Goal: Task Accomplishment & Management: Complete application form

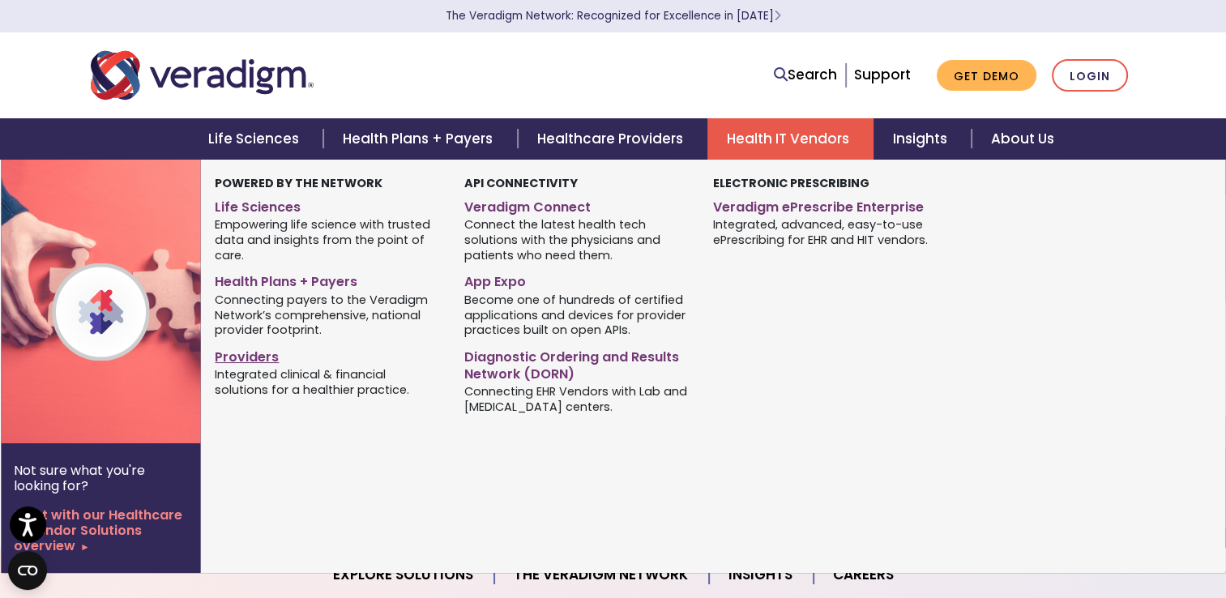
click at [264, 355] on link "Providers" at bounding box center [327, 354] width 224 height 23
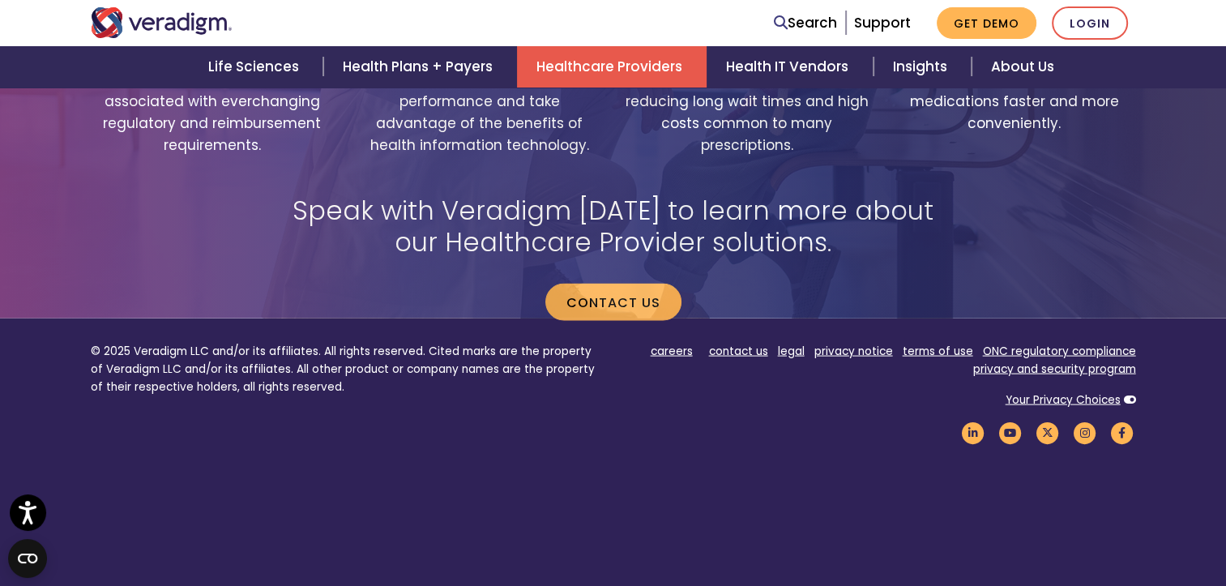
scroll to position [3249, 0]
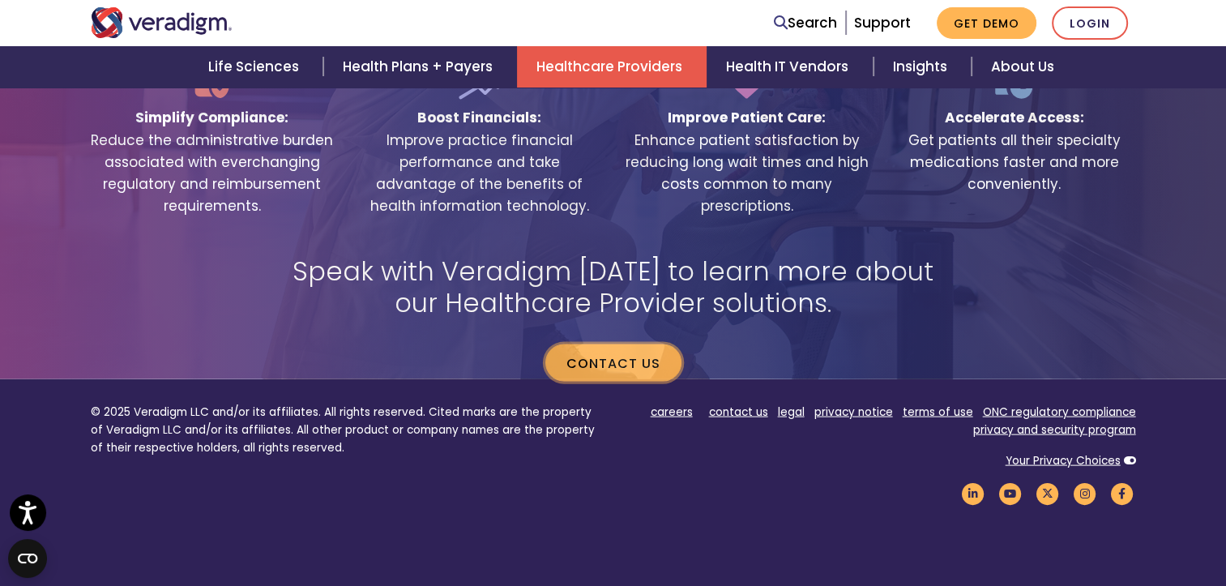
click at [651, 344] on link "Contact us" at bounding box center [613, 362] width 136 height 37
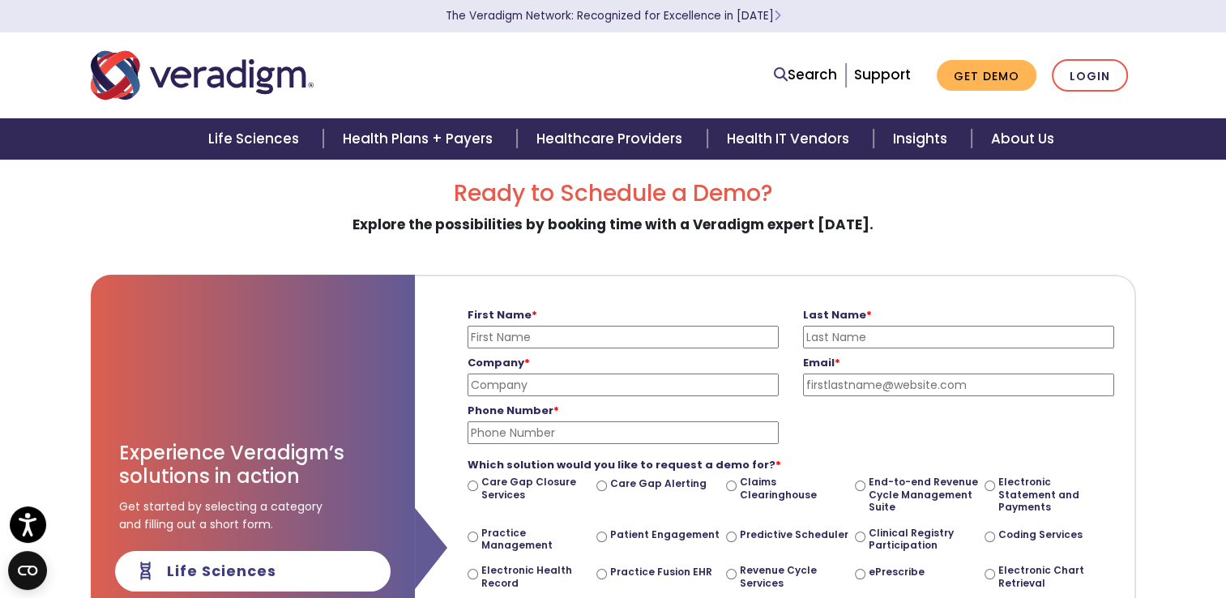
click at [745, 344] on input "First Name *" at bounding box center [622, 337] width 311 height 23
type input "Simeona"
type input "Rebic"
type input "Astrodev.studio"
type input "hello@astrodev.studio"
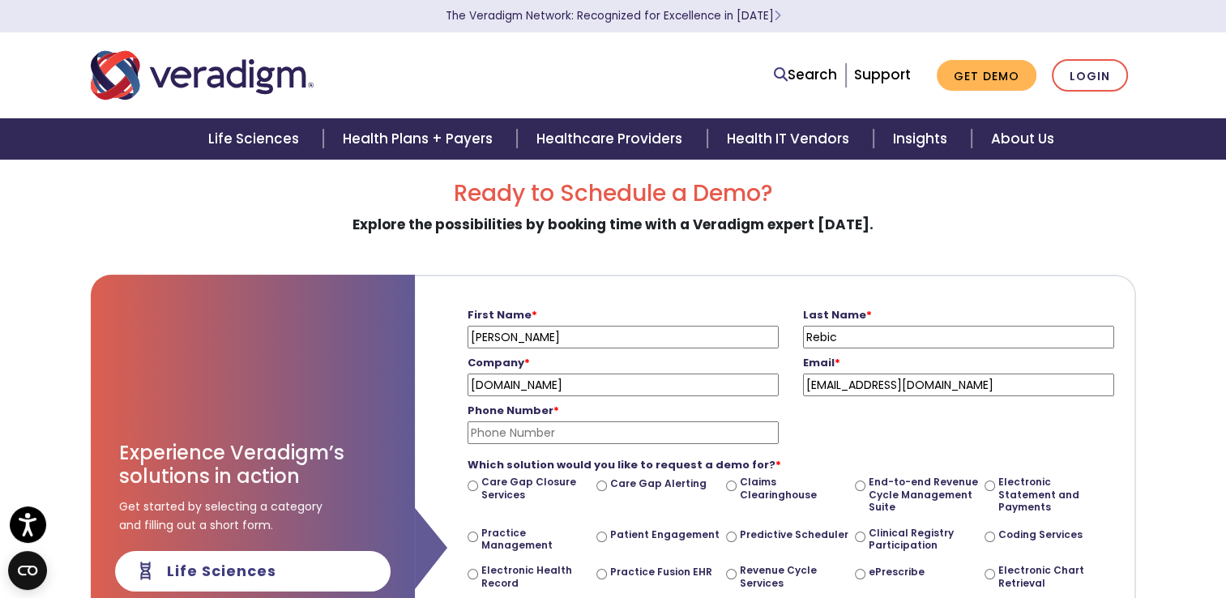
type input "0638860057"
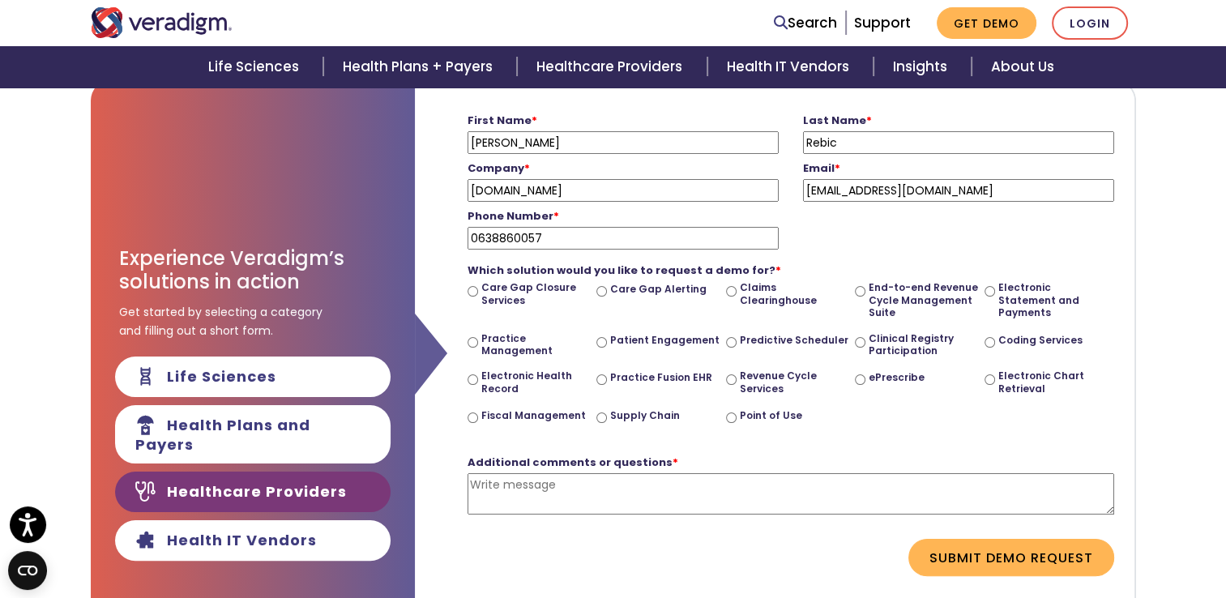
scroll to position [216, 0]
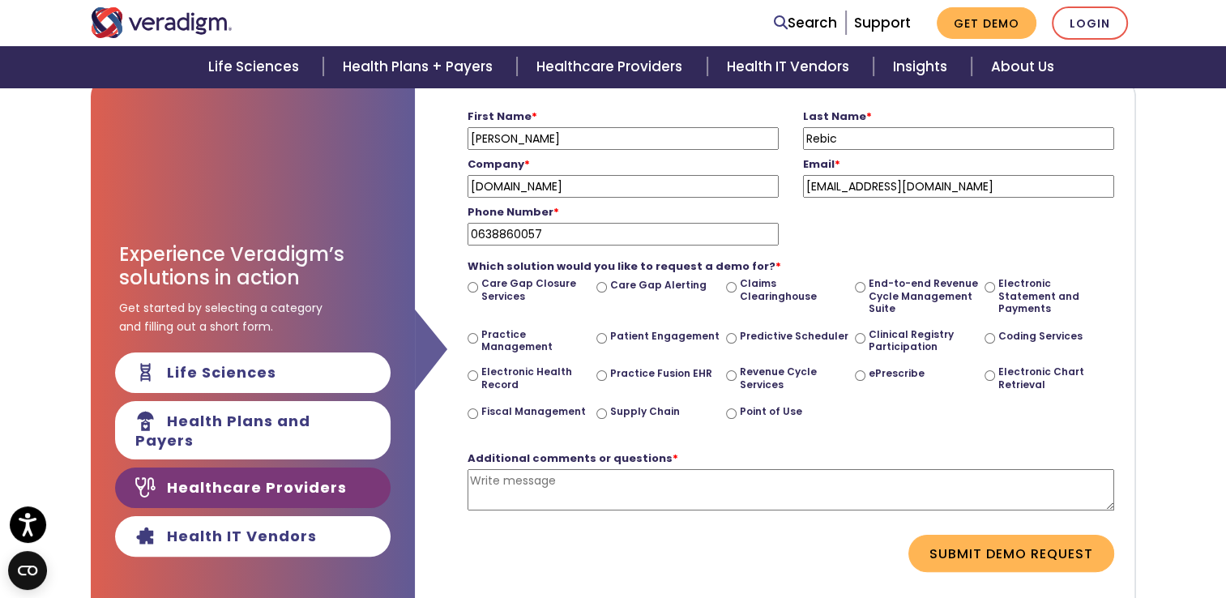
click at [554, 489] on textarea "Additional comments or questions *" at bounding box center [790, 489] width 646 height 41
paste textarea "Hello, Nice to meet you here. I want to explore business opportunities with you…"
type textarea "Hello, Nice to meet you here. I want to explore business opportunities with you…"
click at [598, 409] on input "Supply Chain" at bounding box center [601, 413] width 11 height 11
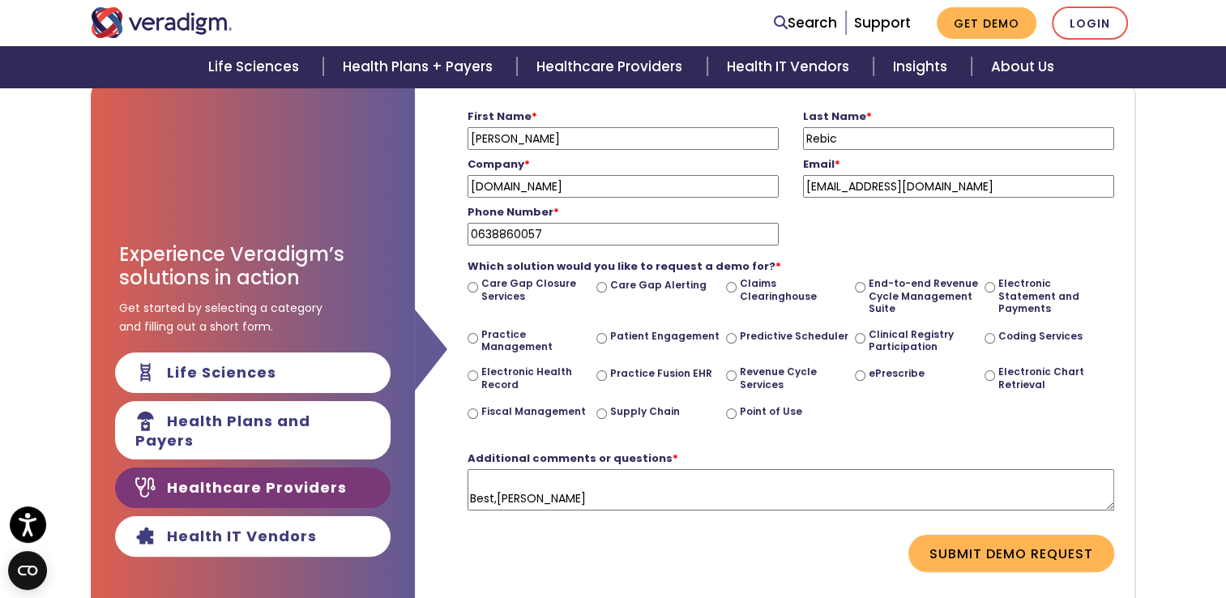
radio input "true"
click at [963, 557] on button "Submit Demo Request" at bounding box center [1011, 553] width 206 height 37
